Goal: Answer question/provide support

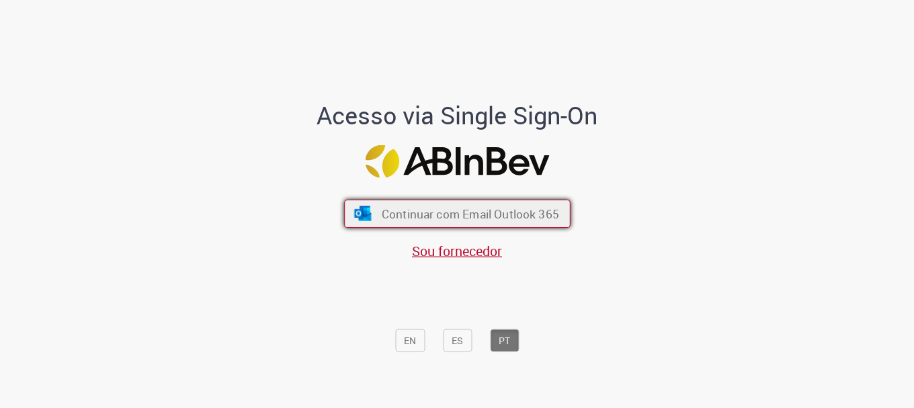
click at [423, 209] on span "Continuar com Email Outlook 365" at bounding box center [469, 213] width 177 height 15
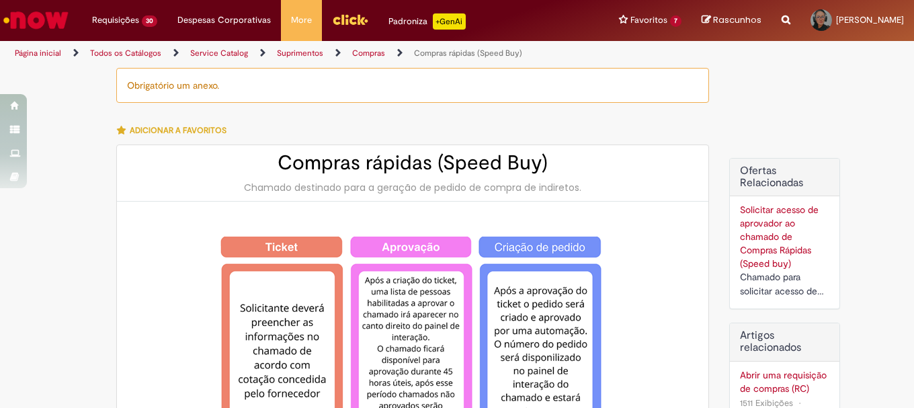
type input "********"
type input "**********"
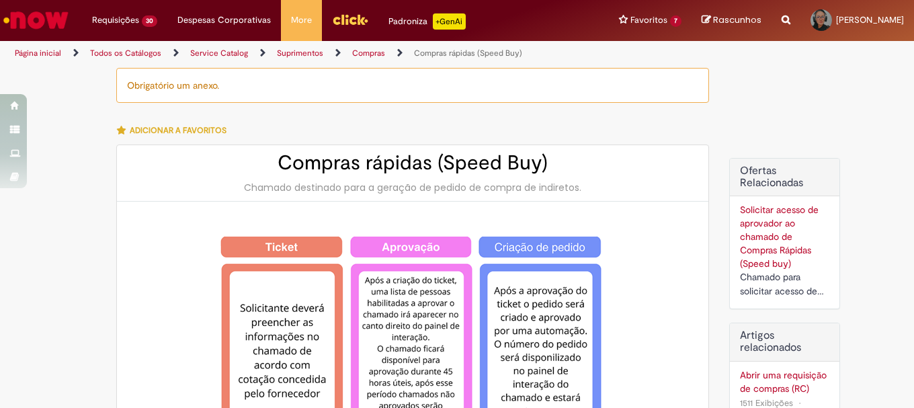
type input "****"
type input "**********"
type input "******"
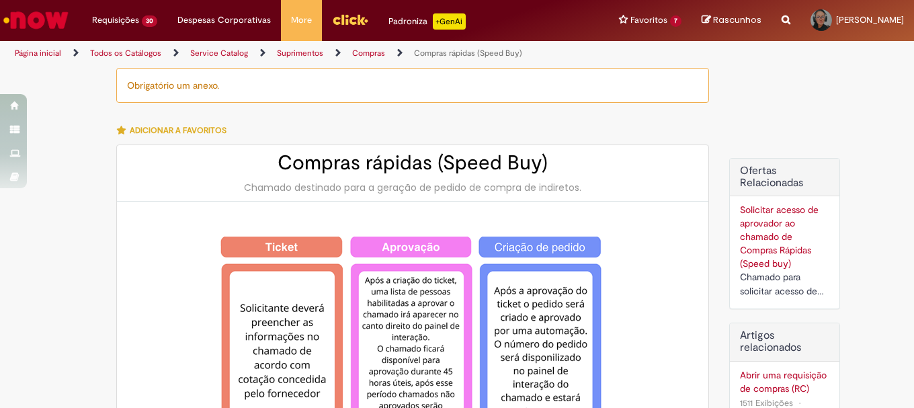
type input "**********"
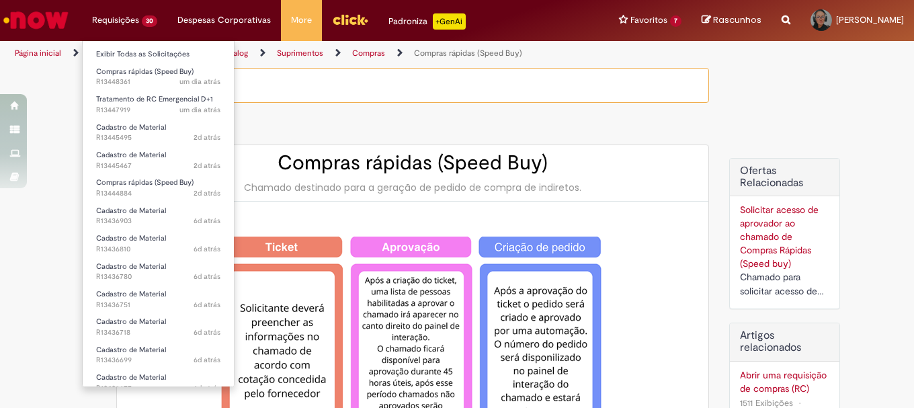
click at [117, 13] on li "Requisições 30 Exibir Todas as Solicitações Compras rápidas (Speed Buy) um dia …" at bounding box center [124, 20] width 85 height 40
click at [134, 50] on link "Exibir Todas as Solicitações" at bounding box center [158, 54] width 151 height 15
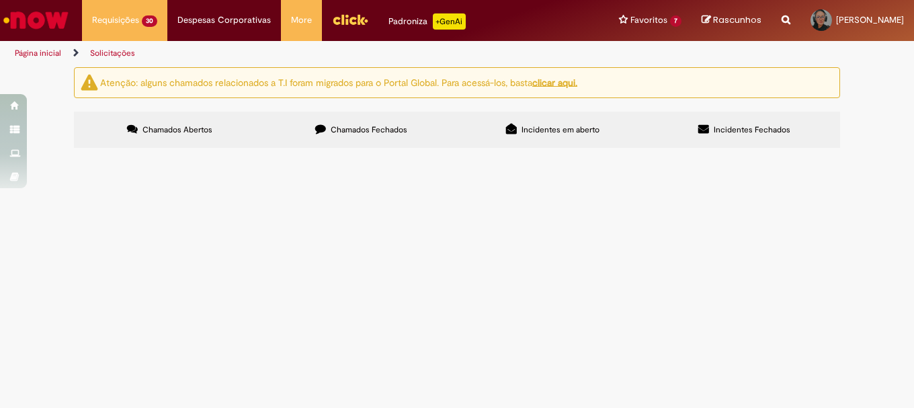
click at [395, 128] on span "Chamados Fechados" at bounding box center [369, 129] width 77 height 11
click at [199, 133] on span "Chamados Abertos" at bounding box center [177, 129] width 70 height 11
click at [0, 0] on span "R13447919" at bounding box center [0, 0] width 0 height 0
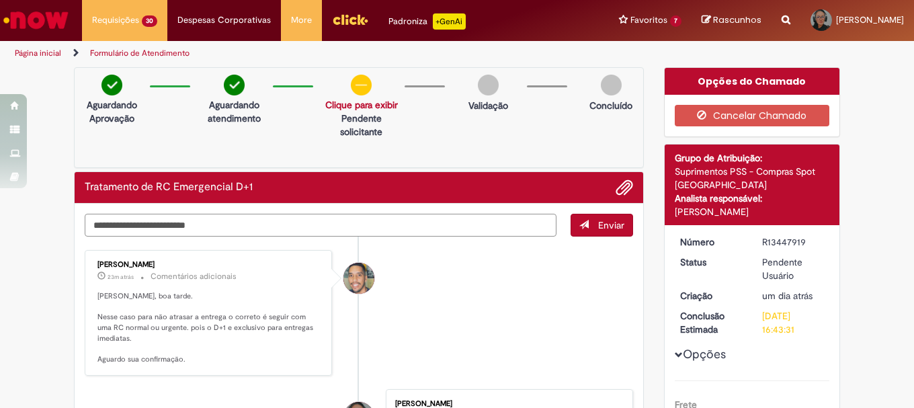
click at [174, 224] on textarea "Digite sua mensagem aqui..." at bounding box center [321, 225] width 472 height 23
type textarea "*"
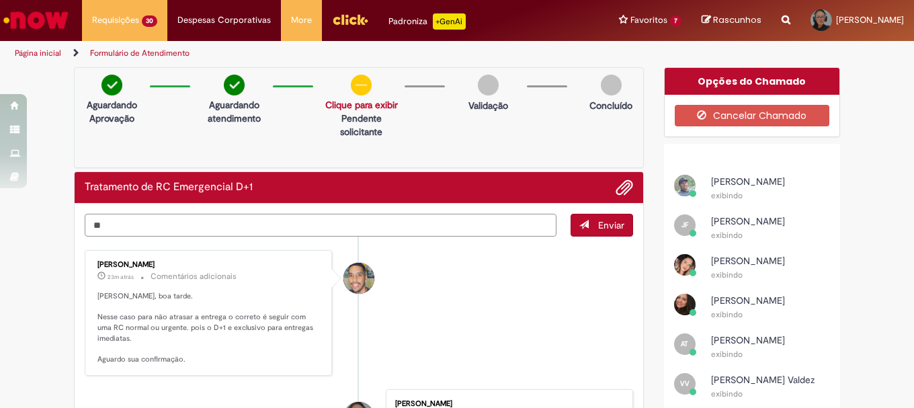
type textarea "*"
click at [624, 185] on span "Adicionar anexos" at bounding box center [624, 188] width 16 height 16
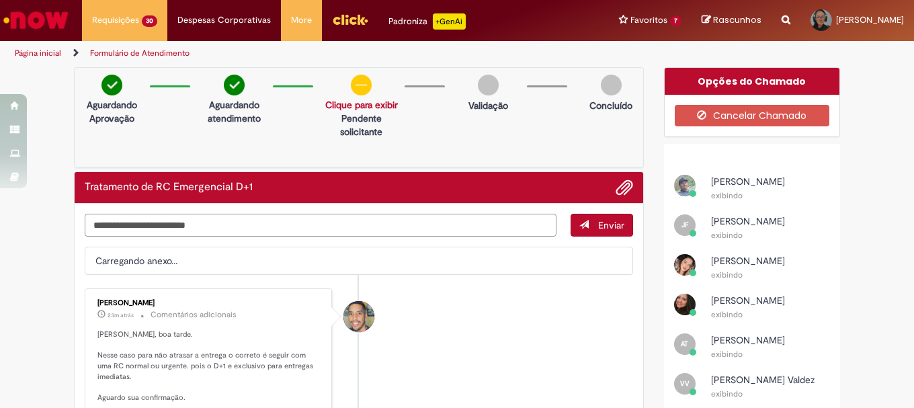
click at [138, 226] on textarea "Digite sua mensagem aqui..." at bounding box center [321, 225] width 472 height 23
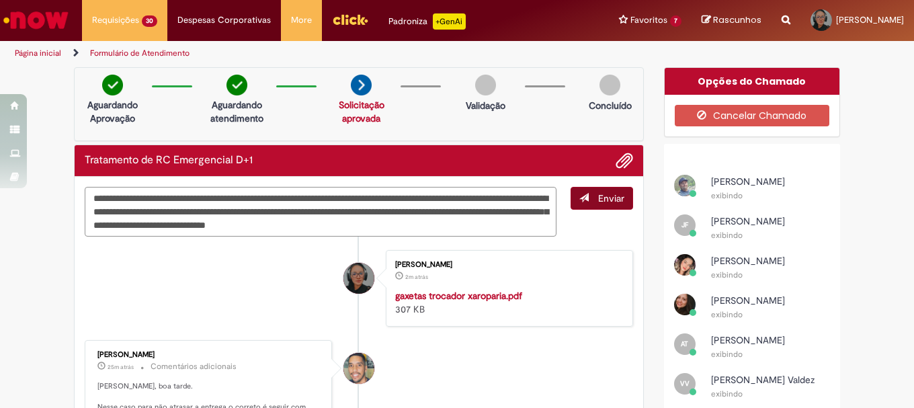
type textarea "**********"
click at [585, 203] on button "Enviar" at bounding box center [602, 198] width 63 height 23
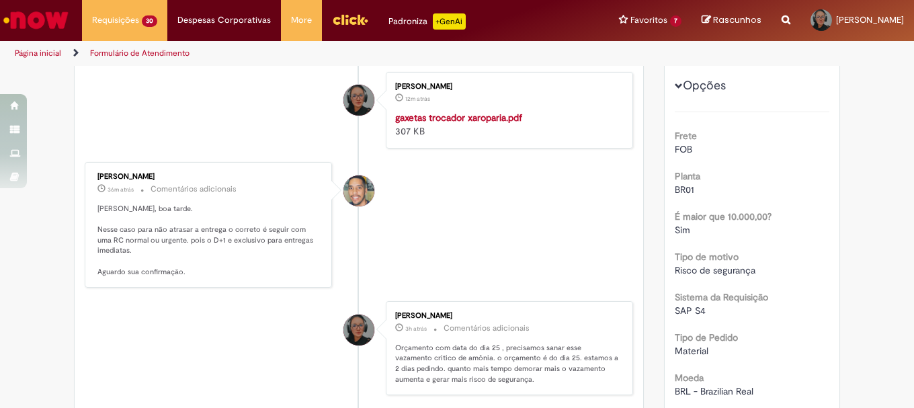
scroll to position [67, 0]
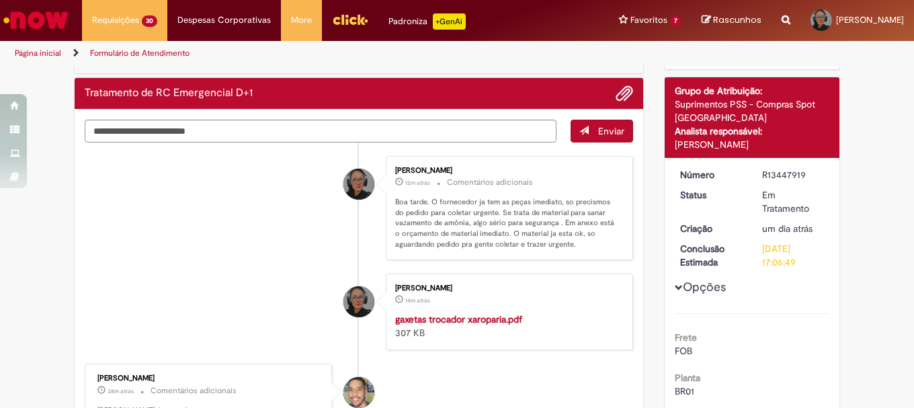
drag, startPoint x: 756, startPoint y: 173, endPoint x: 802, endPoint y: 175, distance: 46.4
click at [802, 175] on dd "R13447919" at bounding box center [793, 174] width 83 height 13
copy div "R13447919"
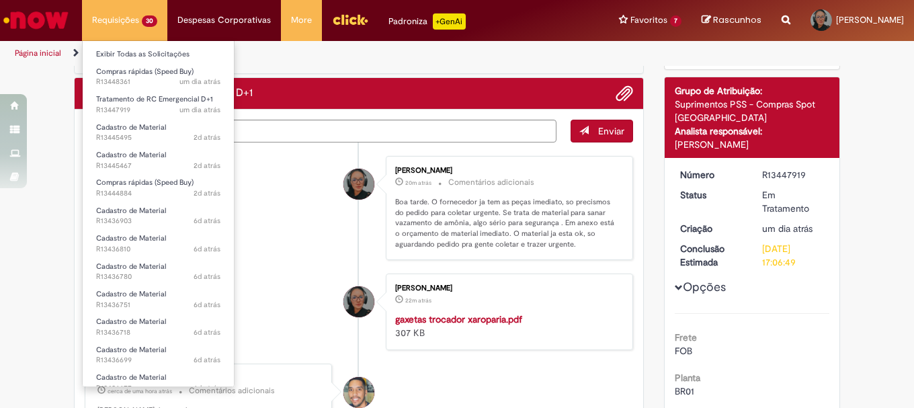
click at [112, 24] on li "Requisições 30 Exibir Todas as Solicitações Compras rápidas (Speed Buy) um dia …" at bounding box center [124, 20] width 85 height 40
click at [138, 57] on link "Exibir Todas as Solicitações" at bounding box center [158, 54] width 151 height 15
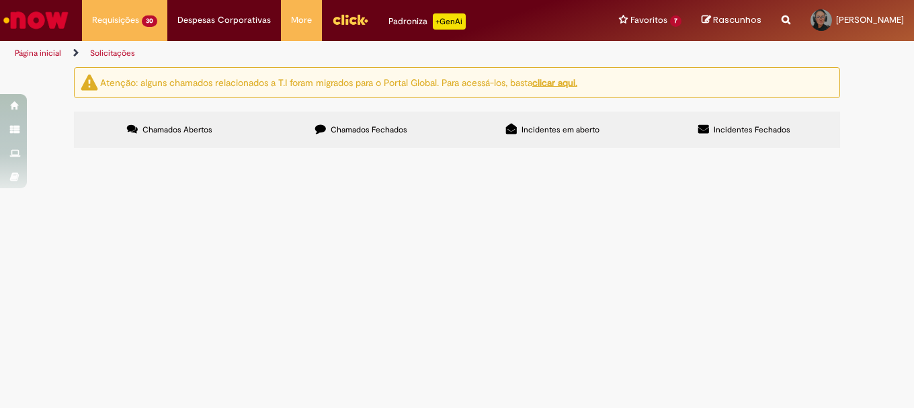
click at [0, 0] on span "R13447919" at bounding box center [0, 0] width 0 height 0
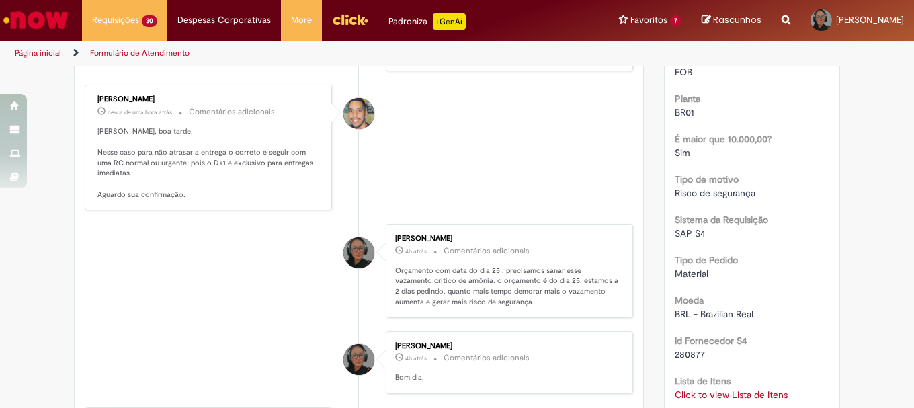
scroll to position [481, 0]
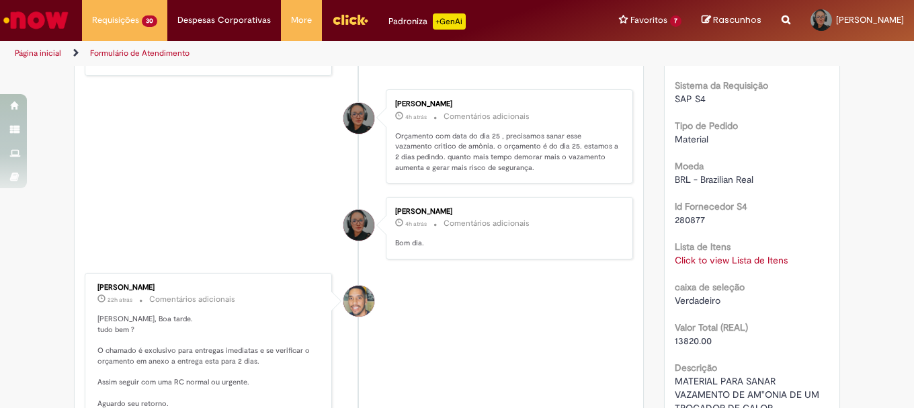
click at [700, 261] on link "Click to view Lista de Itens" at bounding box center [731, 260] width 113 height 12
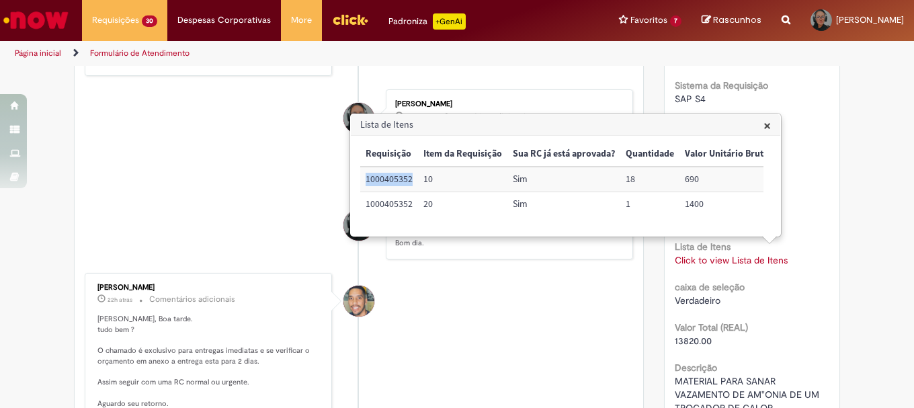
drag, startPoint x: 412, startPoint y: 180, endPoint x: 366, endPoint y: 178, distance: 45.7
click at [366, 178] on td "1000405352" at bounding box center [389, 179] width 58 height 25
copy td "1000405352"
click at [504, 308] on li "[PERSON_NAME] 22h atrás 22 horas atrás Comentários adicionais [PERSON_NAME], Bo…" at bounding box center [359, 346] width 548 height 147
click at [226, 175] on li "[PERSON_NAME] 4h atrás 4 horas atrás Comentários adicionais Orçamento com data …" at bounding box center [359, 136] width 548 height 94
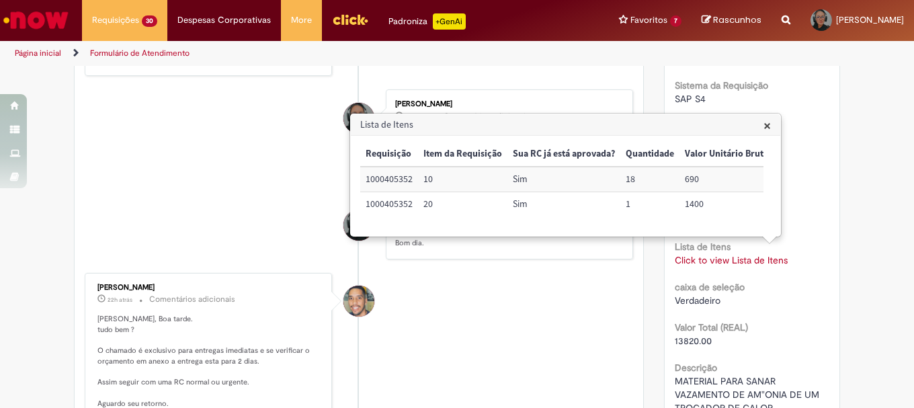
drag, startPoint x: 773, startPoint y: 125, endPoint x: 766, endPoint y: 126, distance: 6.9
click at [772, 125] on h3 "Lista de Itens" at bounding box center [565, 125] width 429 height 22
click at [768, 126] on span "×" at bounding box center [767, 125] width 7 height 18
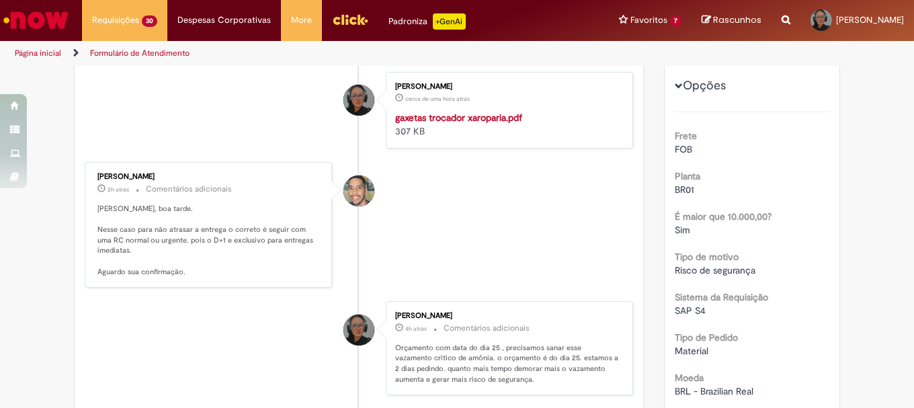
scroll to position [470, 0]
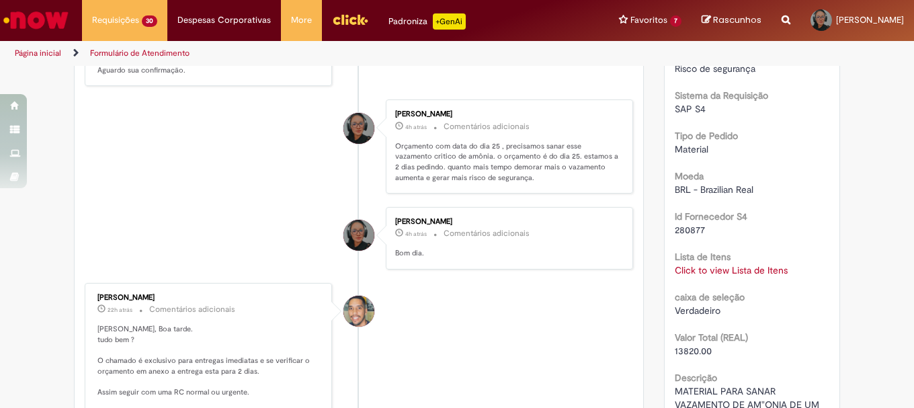
click at [691, 270] on link "Click to view Lista de Itens" at bounding box center [731, 270] width 113 height 12
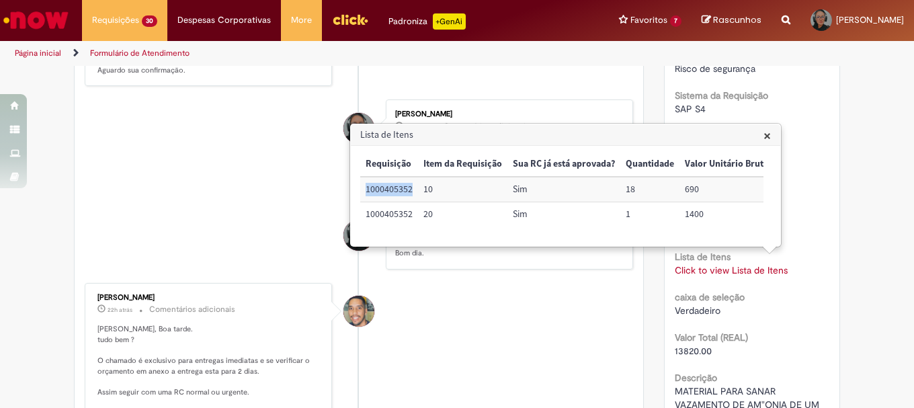
drag, startPoint x: 414, startPoint y: 189, endPoint x: 366, endPoint y: 189, distance: 48.4
click at [366, 189] on td "1000405352" at bounding box center [389, 189] width 58 height 25
copy td "1000405352"
